Goal: Task Accomplishment & Management: Manage account settings

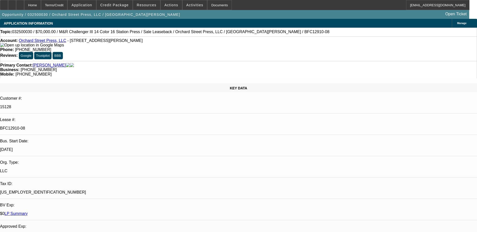
select select "0"
select select "2"
select select "0"
select select "2"
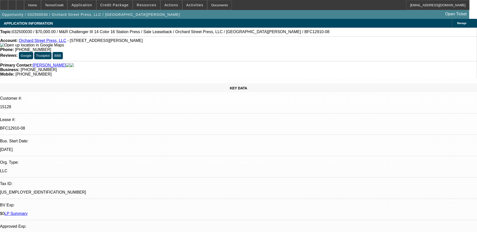
select select "0"
select select "2"
select select "0"
select select "1"
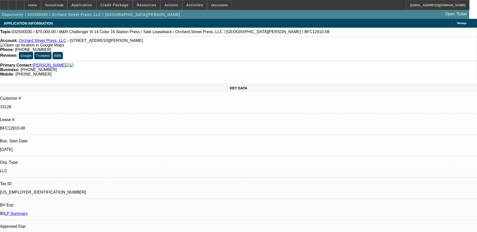
select select "2"
select select "6"
select select "1"
select select "2"
select select "6"
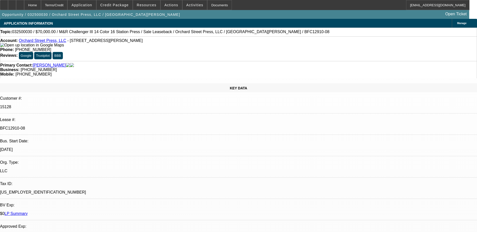
select select "1"
select select "2"
select select "6"
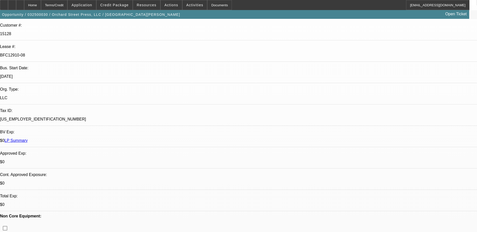
scroll to position [75, 0]
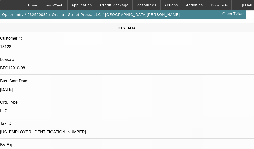
scroll to position [75, 0]
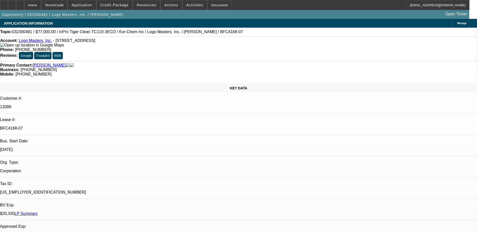
select select "0"
select select "0.1"
select select "0"
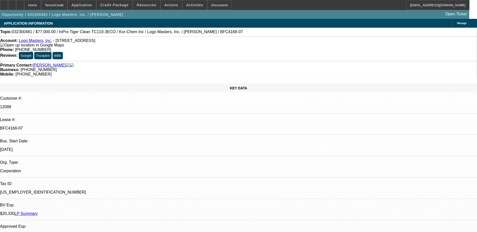
select select "0.1"
select select "0"
select select "0.1"
select select "0"
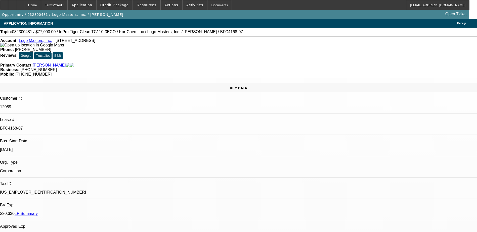
select select "0"
select select "0.1"
select select "1"
select select "4"
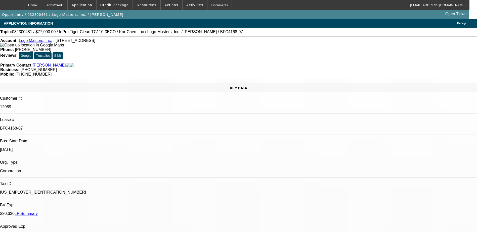
select select "1"
select select "4"
select select "1"
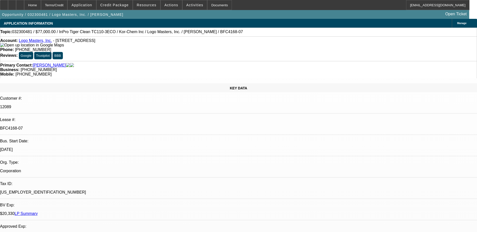
select select "4"
select select "1"
select select "4"
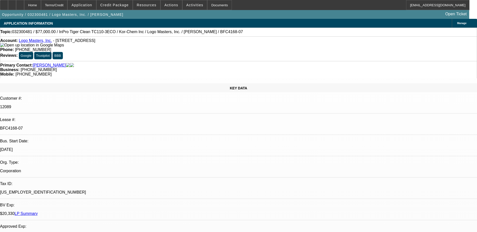
scroll to position [25, 0]
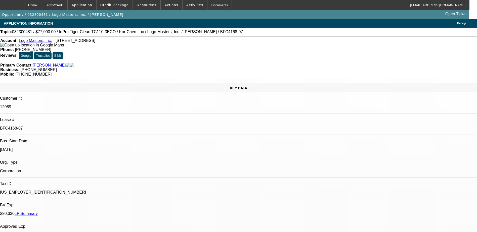
scroll to position [43, 0]
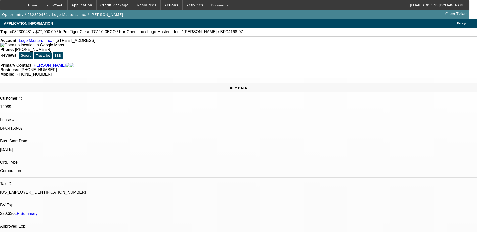
copy td "032300481 / $77,000.00 / InPro Tiger Clean TC110-3ECO / Kor-Chem Inc / Logo Mas…"
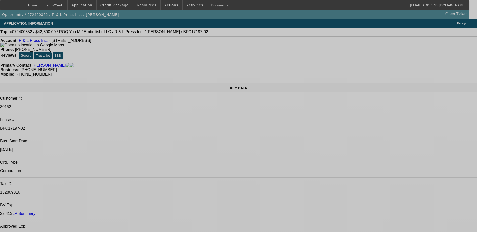
select select "0"
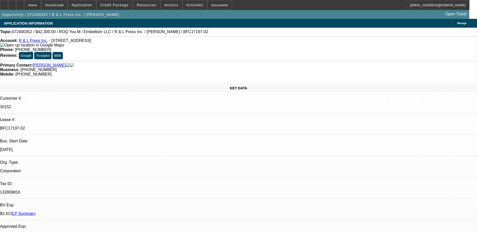
select select "2"
select select "0"
select select "2"
select select "0"
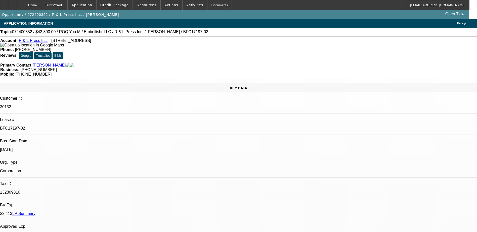
select select "0"
select select "2"
select select "0"
select select "2"
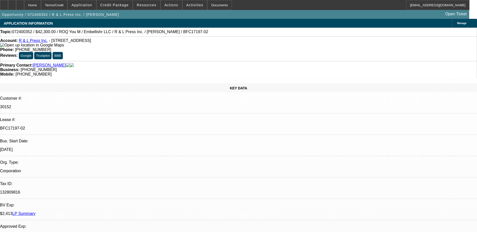
select select "0"
select select "1"
select select "2"
select select "6"
select select "1"
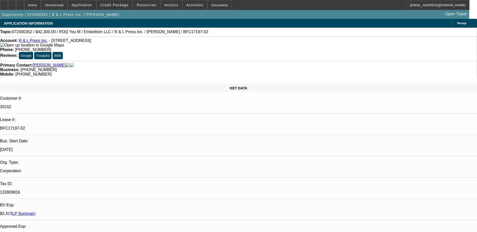
select select "2"
select select "6"
select select "1"
select select "2"
select select "6"
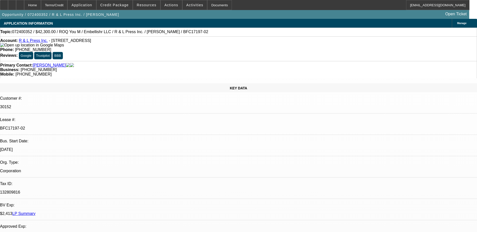
select select "1"
select select "2"
select select "6"
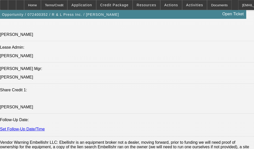
scroll to position [679, 0]
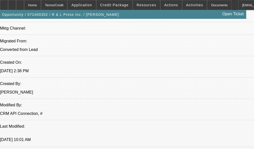
scroll to position [377, 0]
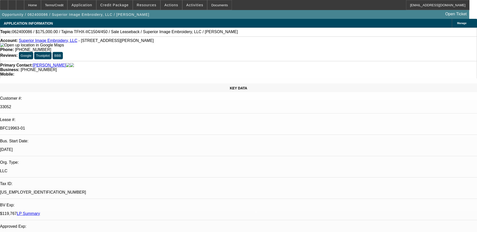
select select "0"
select select "2"
select select "0"
select select "2"
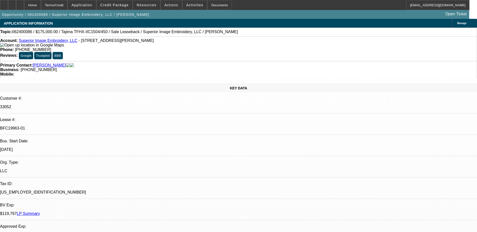
select select "0"
select select "2"
select select "0"
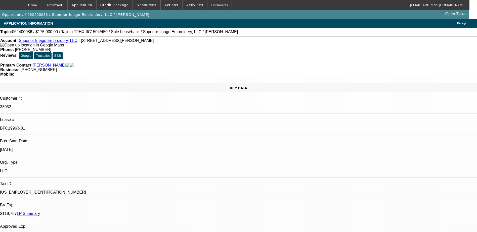
select select "2"
select select "0"
select select "1"
select select "2"
select select "6"
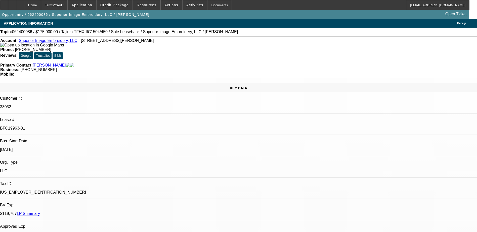
select select "1"
select select "2"
select select "6"
select select "1"
select select "2"
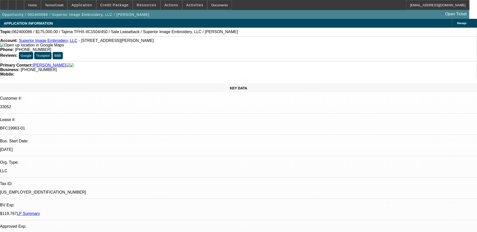
select select "6"
select select "1"
select select "2"
select select "6"
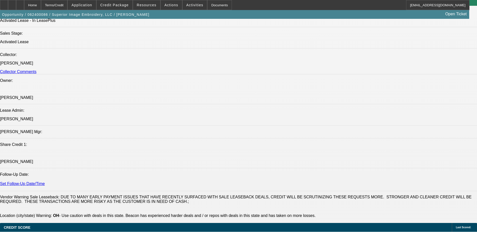
scroll to position [679, 0]
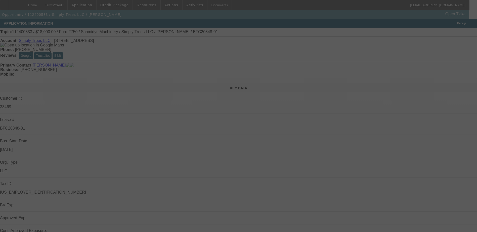
scroll to position [25, 0]
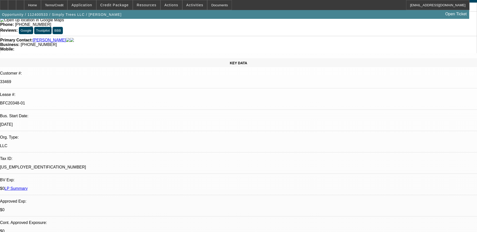
select select "0"
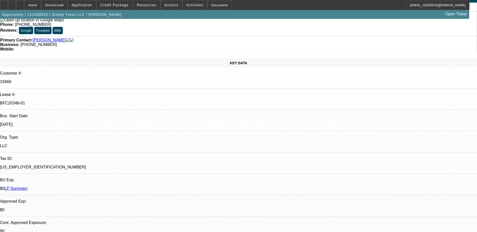
select select "0"
select select "2"
select select "0"
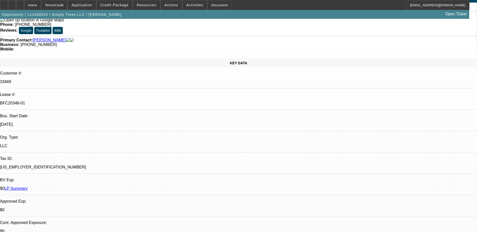
select select "2"
select select "0"
select select "1"
select select "6"
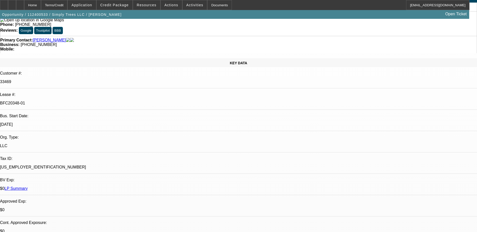
select select "1"
select select "6"
select select "1"
select select "2"
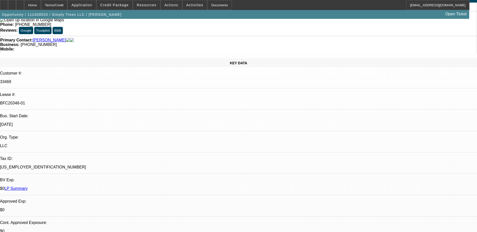
select select "6"
select select "1"
select select "2"
select select "6"
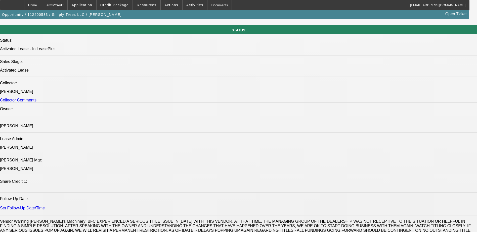
scroll to position [629, 0]
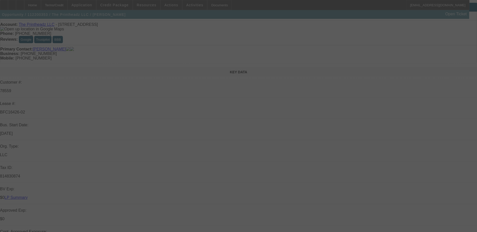
scroll to position [25, 0]
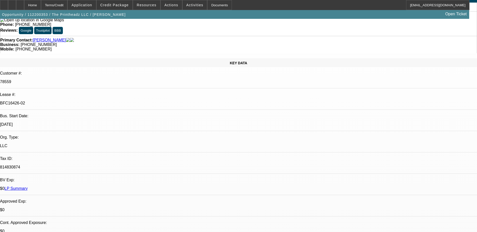
select select "0"
select select "2"
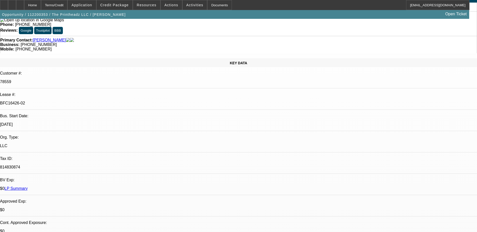
select select "0"
select select "2"
select select "0"
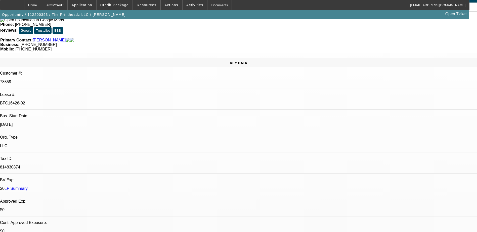
select select "2"
select select "0"
select select "1"
select select "2"
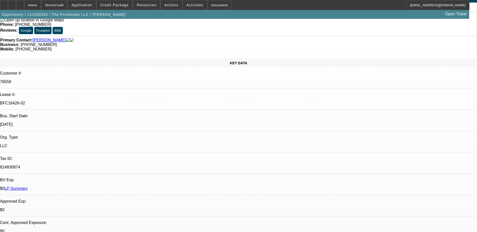
select select "1"
select select "2"
select select "1"
select select "2"
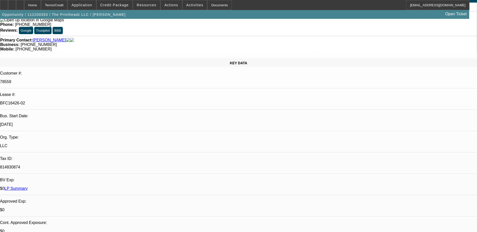
select select "2"
select select "1"
select select "2"
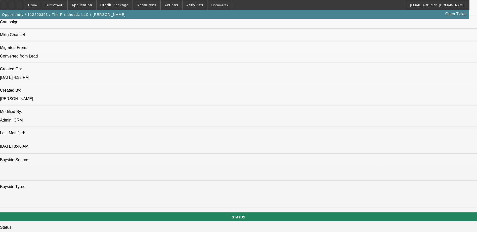
scroll to position [402, 0]
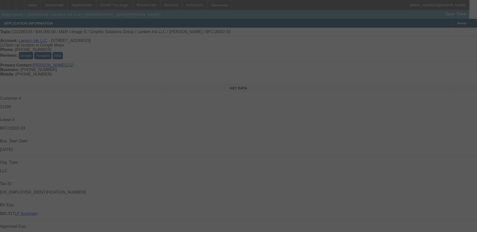
select select "0"
select select "0.1"
select select "4"
select select "0"
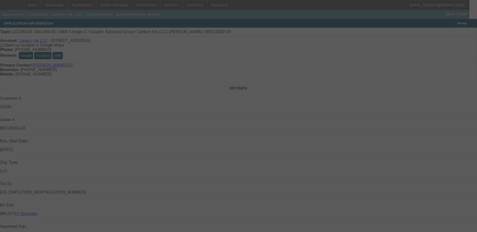
select select "0"
select select "0.1"
select select "4"
select select "0"
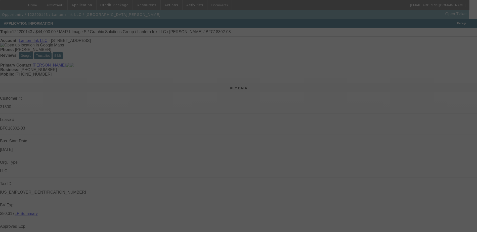
select select "0.1"
select select "4"
select select "0"
select select "0.1"
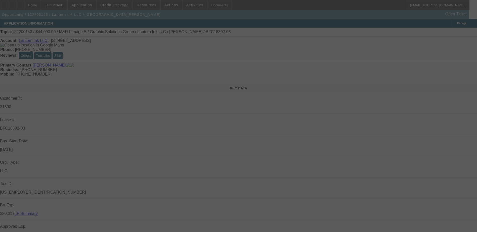
select select "4"
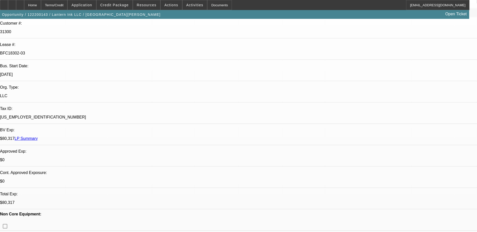
scroll to position [75, 0]
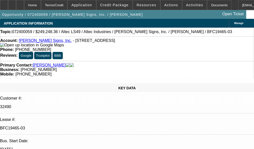
select select "0"
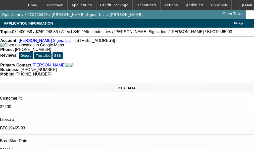
select select "0"
select select "0.1"
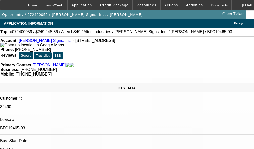
select select "0"
select select "1"
select select "6"
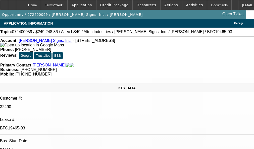
select select "1"
select select "6"
select select "1"
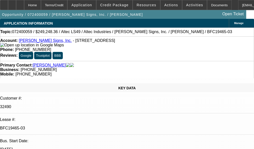
select select "6"
select select "1"
select select "6"
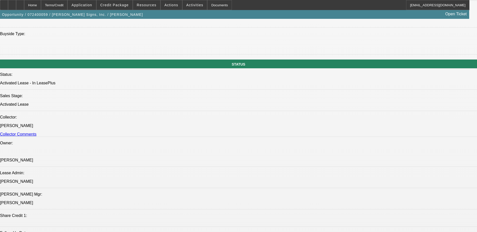
scroll to position [553, 0]
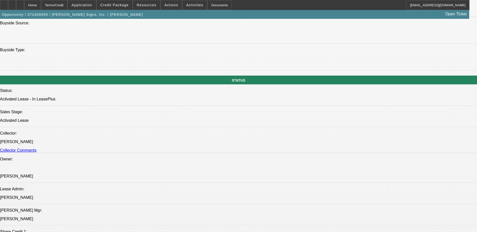
scroll to position [528, 0]
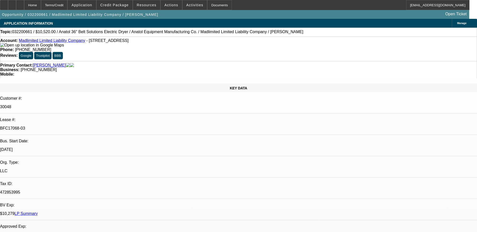
select select "0"
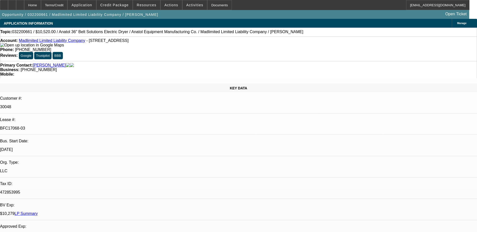
select select "0"
select select "1"
select select "2"
select select "1"
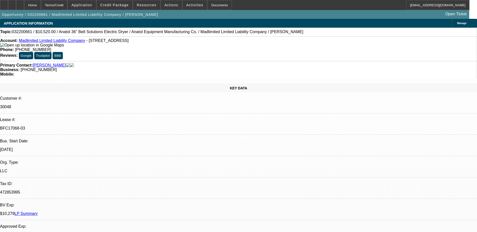
select select "1"
select select "2"
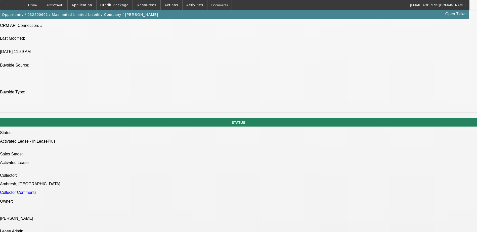
scroll to position [428, 0]
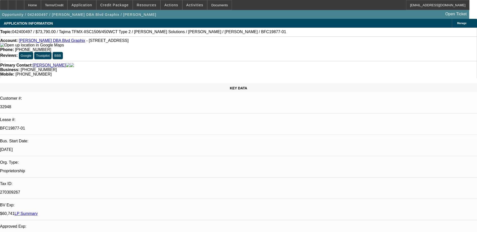
select select "0"
select select "2"
select select "0"
select select "2"
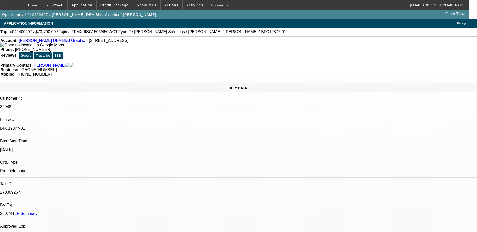
select select "0"
select select "1"
select select "2"
select select "6"
select select "1"
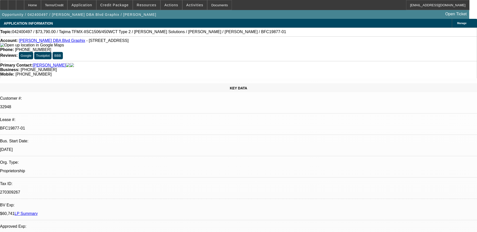
select select "2"
select select "6"
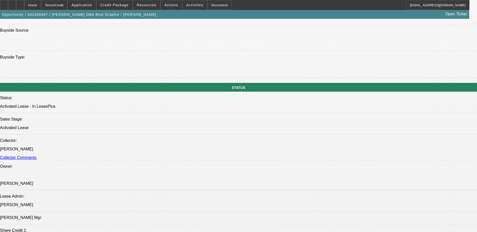
scroll to position [503, 0]
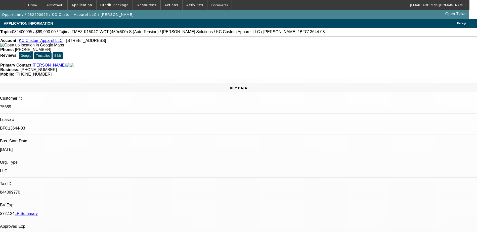
select select "0"
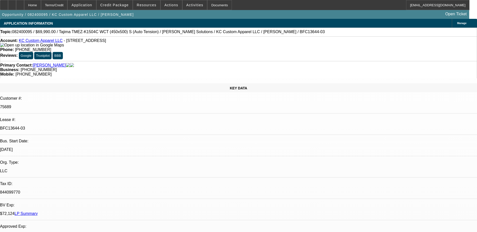
select select "0"
select select "2"
select select "0"
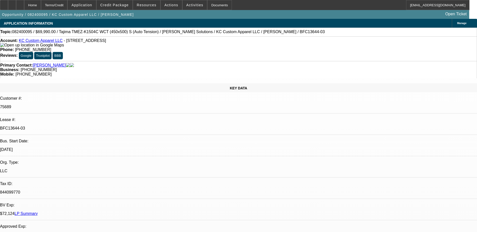
select select "2"
select select "0"
select select "1"
select select "2"
select select "6"
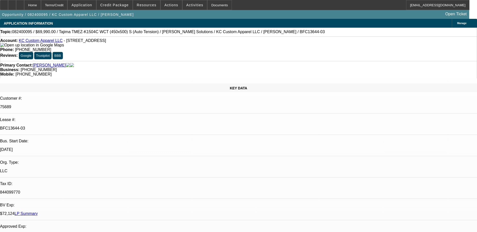
select select "1"
select select "2"
select select "6"
select select "1"
select select "2"
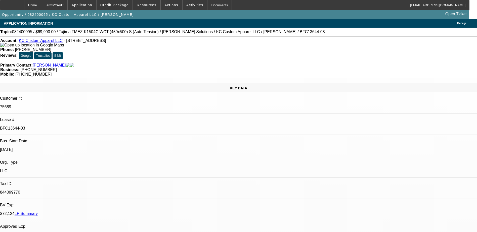
select select "6"
select select "1"
select select "2"
select select "6"
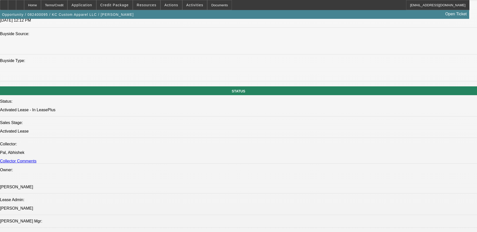
scroll to position [503, 0]
